Goal: Entertainment & Leisure: Consume media (video, audio)

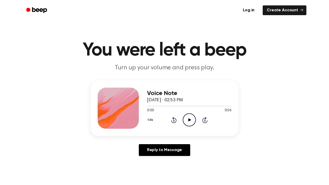
click at [189, 120] on icon at bounding box center [189, 119] width 3 height 3
click at [192, 118] on icon "Play Audio" at bounding box center [189, 119] width 13 height 13
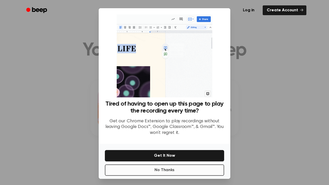
click at [170, 172] on button "No Thanks" at bounding box center [164, 169] width 119 height 11
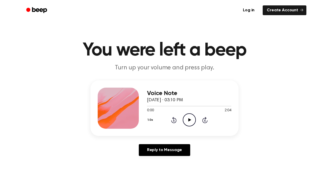
click at [189, 121] on icon "Play Audio" at bounding box center [189, 119] width 13 height 13
click at [190, 123] on icon "Play Audio" at bounding box center [189, 119] width 13 height 13
click at [189, 120] on icon at bounding box center [189, 119] width 3 height 3
click at [189, 117] on icon "Play Audio" at bounding box center [189, 119] width 13 height 13
click at [189, 117] on icon "Pause Audio" at bounding box center [189, 119] width 13 height 13
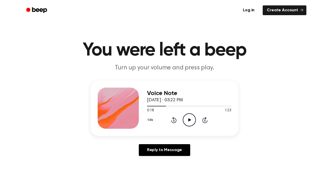
click at [189, 117] on icon "Play Audio" at bounding box center [189, 119] width 13 height 13
drag, startPoint x: 176, startPoint y: 105, endPoint x: 139, endPoint y: 106, distance: 37.5
click at [139, 106] on div "Voice Note May 9, 2024 · 03:22 PM 0:32 1:23 Your browser does not support the […" at bounding box center [164, 107] width 148 height 55
click at [188, 118] on icon "Play Audio" at bounding box center [189, 119] width 13 height 13
click at [197, 106] on div at bounding box center [184, 106] width 75 height 1
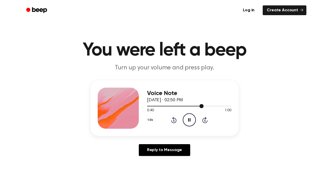
click at [180, 106] on div at bounding box center [175, 106] width 57 height 1
